Goal: Navigation & Orientation: Go to known website

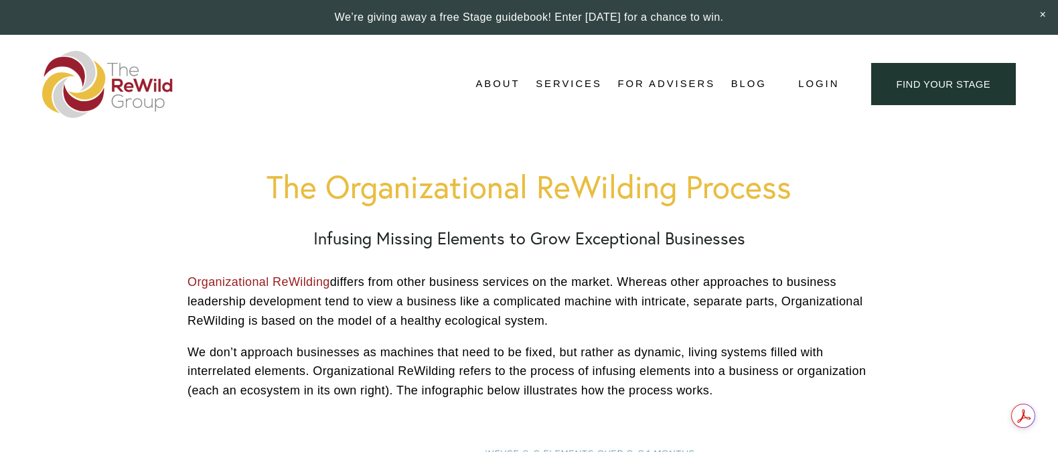
click at [117, 77] on img at bounding box center [107, 84] width 131 height 67
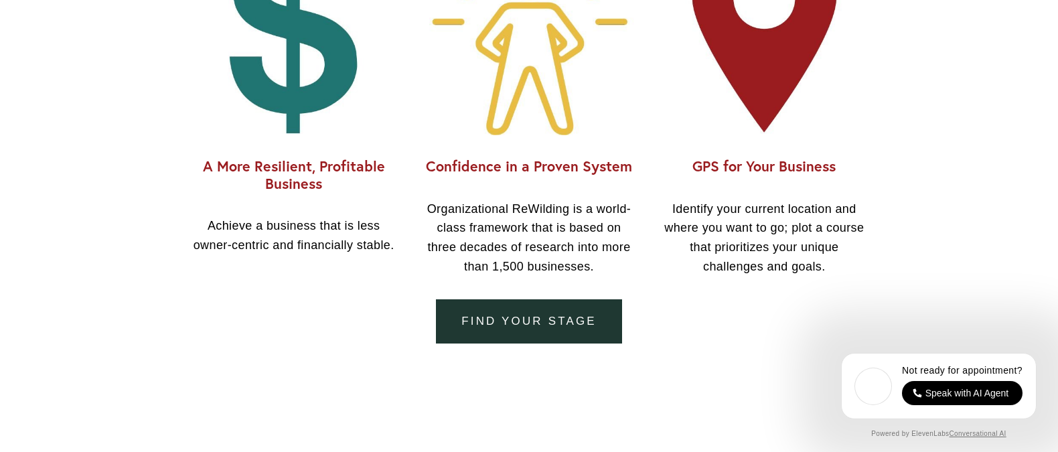
scroll to position [1174, 0]
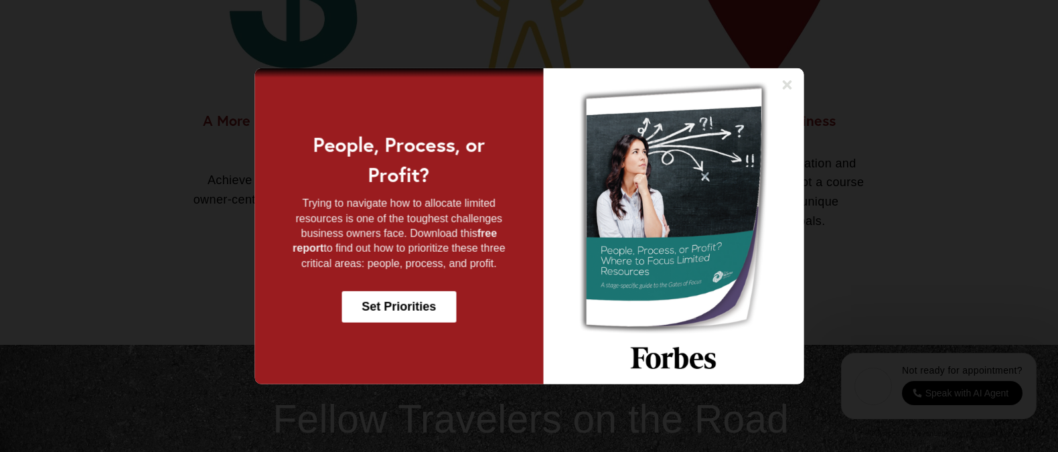
click at [117, 131] on div "People, Process, or Profit? Trying to navigate how to allocate limited resource…" at bounding box center [529, 226] width 978 height 316
click at [785, 82] on icon at bounding box center [786, 84] width 9 height 9
